Goal: Information Seeking & Learning: Learn about a topic

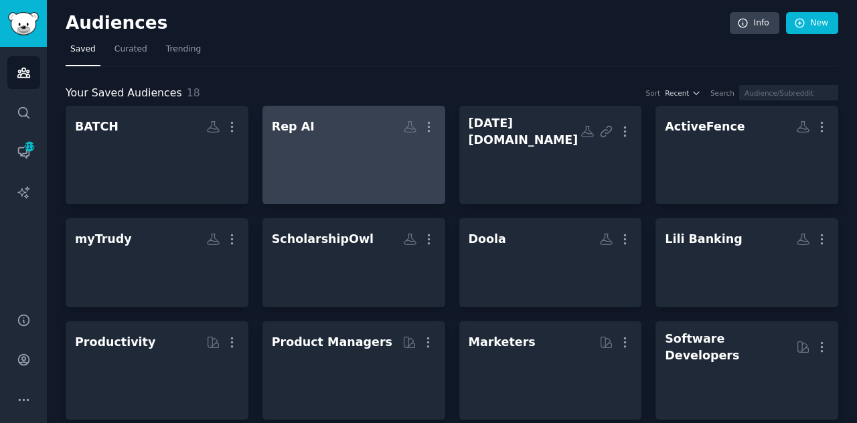
click at [287, 175] on div at bounding box center [354, 162] width 164 height 47
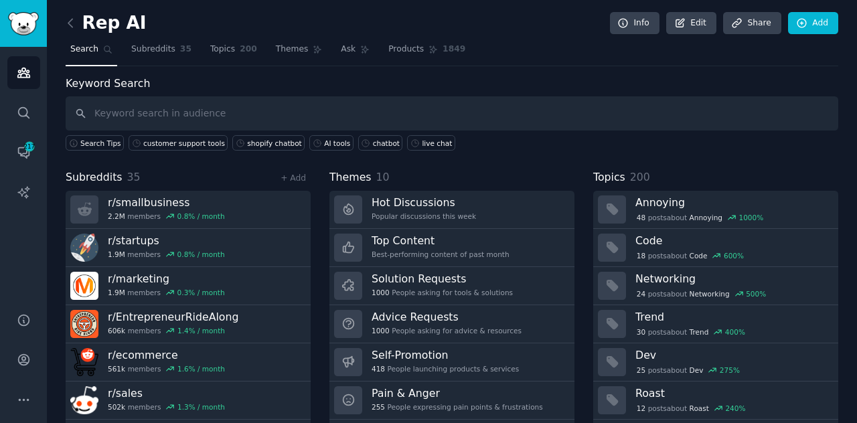
click at [782, 161] on div "Keyword Search Search Tips customer support tools shopify chatbot AI tools chat…" at bounding box center [452, 260] width 773 height 368
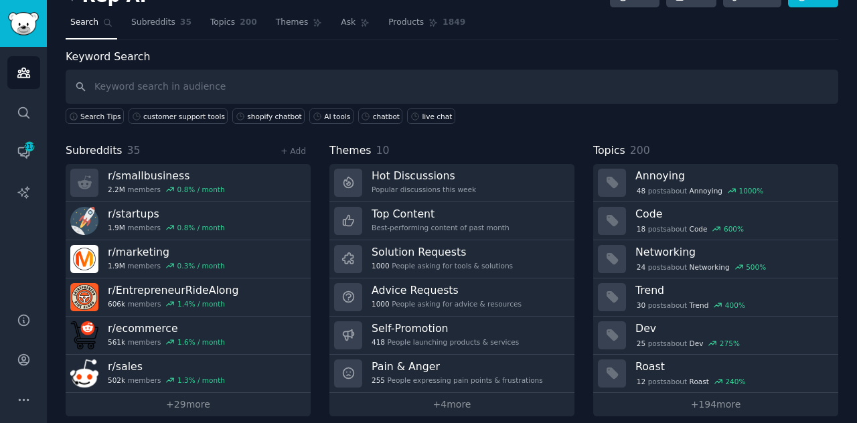
scroll to position [35, 0]
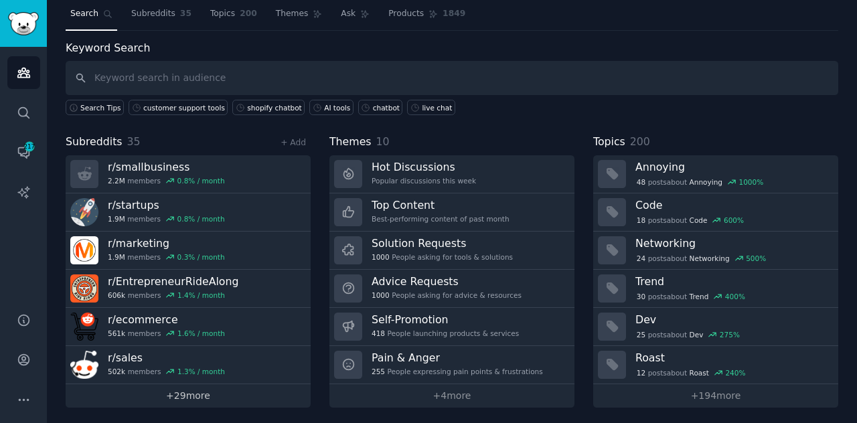
click at [228, 388] on link "+ 29 more" at bounding box center [188, 395] width 245 height 23
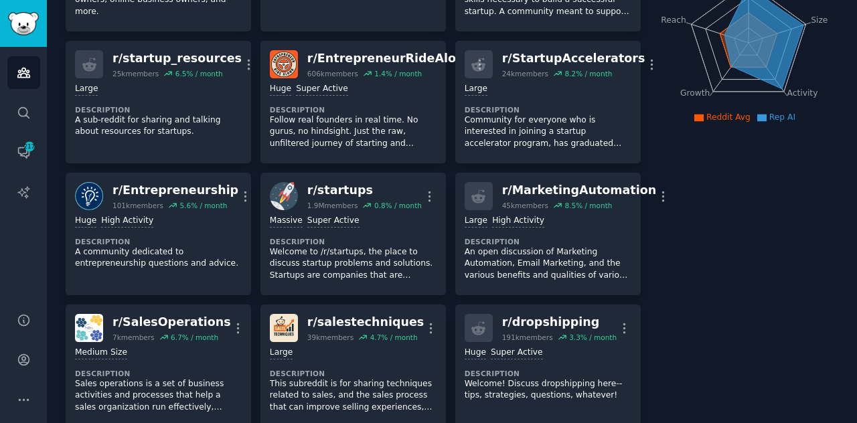
scroll to position [214, 0]
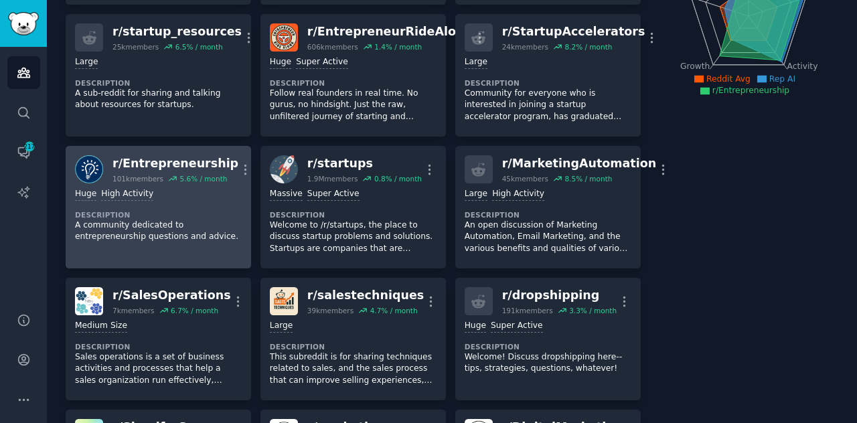
click at [199, 179] on div "5.6 % / month" at bounding box center [203, 178] width 48 height 9
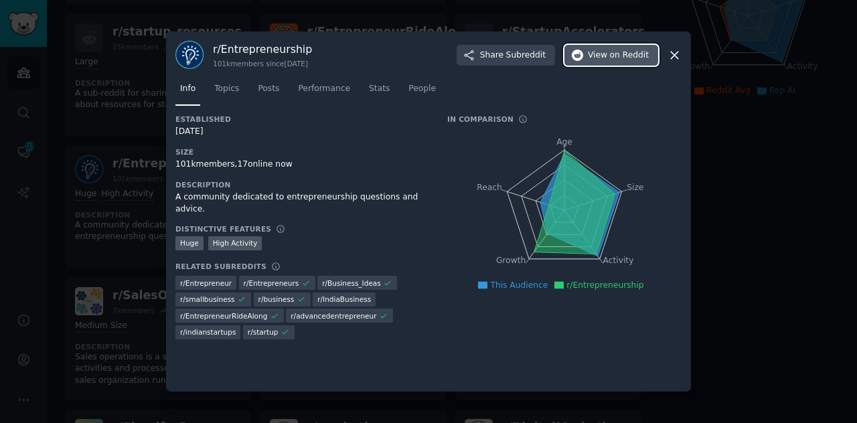
click at [597, 61] on button "View on Reddit" at bounding box center [612, 55] width 94 height 21
